Goal: Obtain resource: Obtain resource

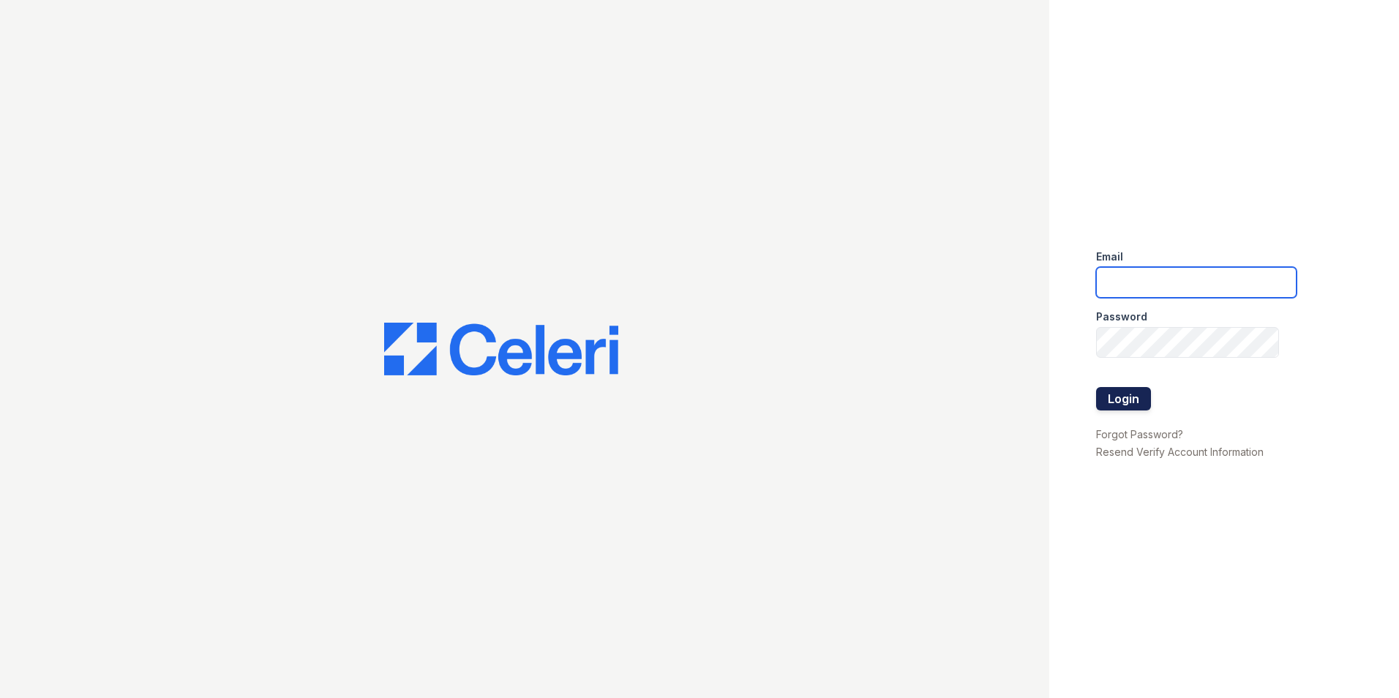
type input "rmills@rushmoremgmt.com"
click at [1133, 397] on button "Login" at bounding box center [1123, 398] width 55 height 23
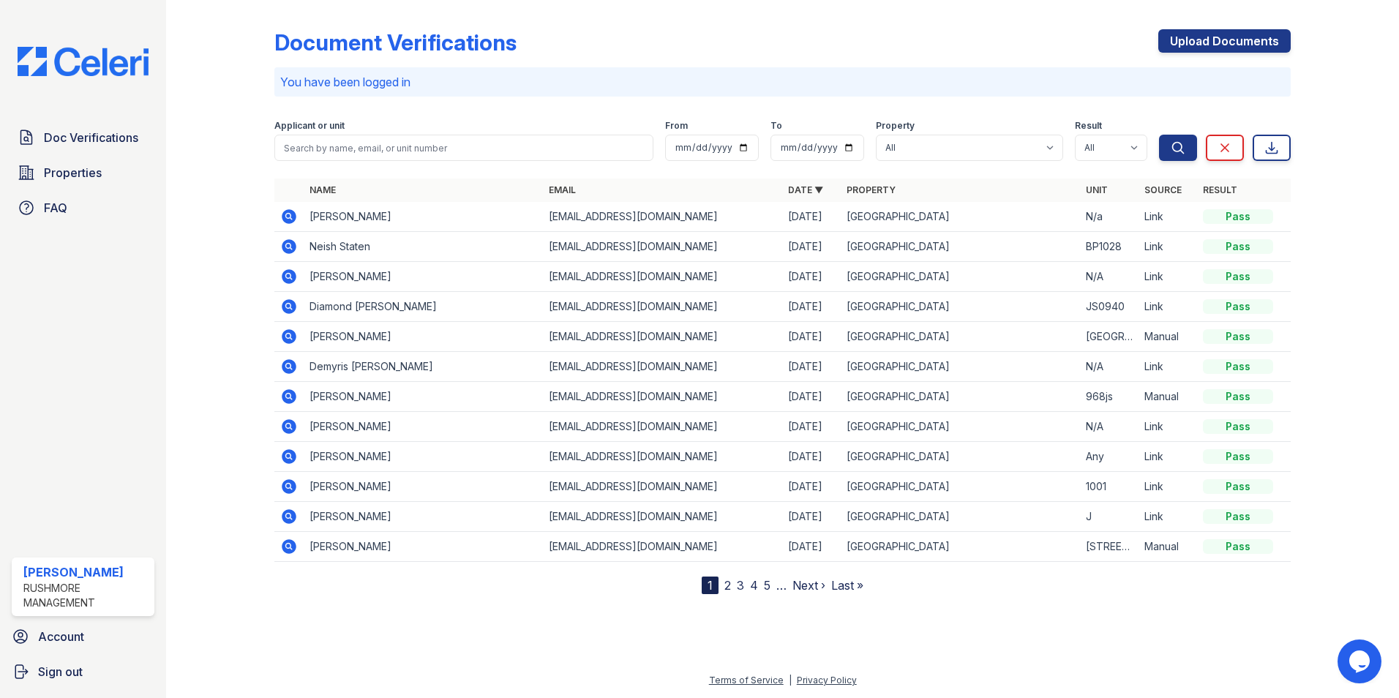
click at [375, 217] on td "Milena Dalia Aicardi" at bounding box center [423, 217] width 239 height 30
click at [318, 217] on td "Milena Dalia Aicardi" at bounding box center [423, 217] width 239 height 30
click at [1244, 220] on div "Pass" at bounding box center [1238, 216] width 70 height 15
click at [288, 216] on icon at bounding box center [288, 216] width 4 height 4
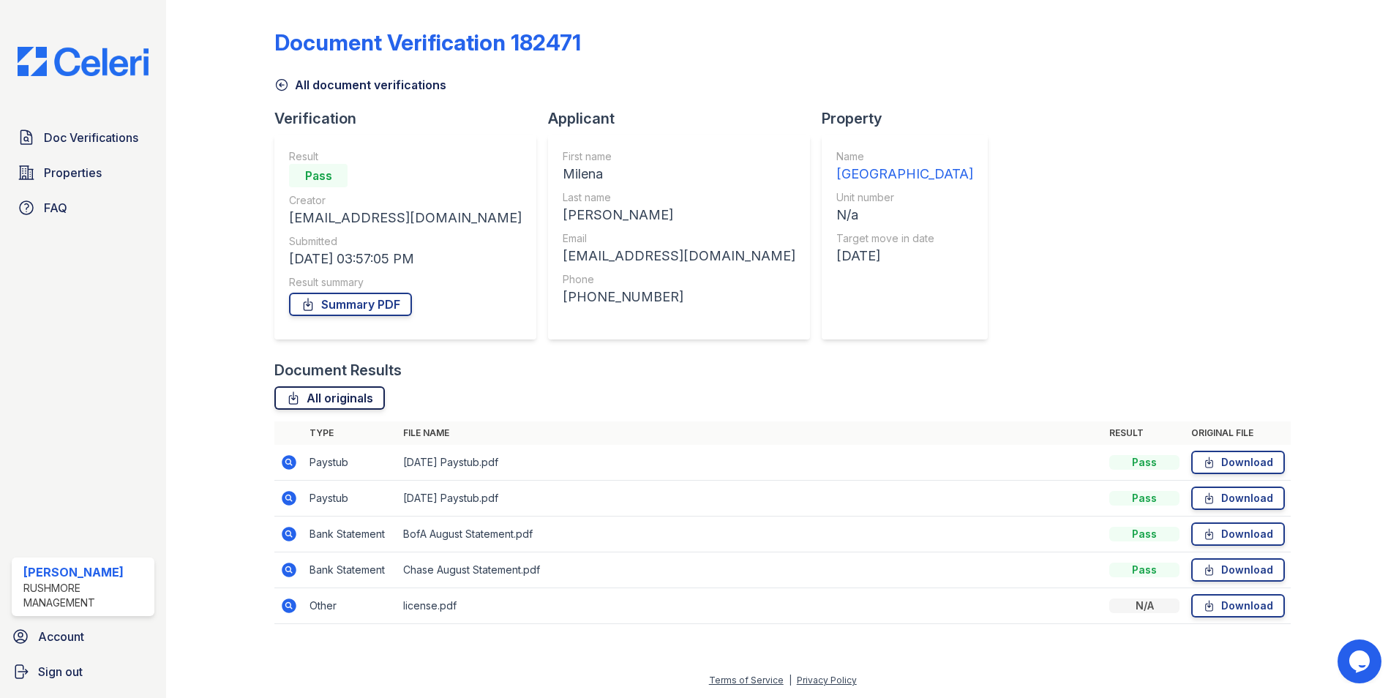
click at [317, 404] on link "All originals" at bounding box center [329, 397] width 110 height 23
click at [379, 302] on link "Summary PDF" at bounding box center [350, 304] width 123 height 23
